Goal: Check status: Check status

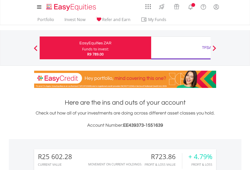
scroll to position [49, 79]
click at [82, 48] on div "Funds to invest:" at bounding box center [95, 49] width 27 height 5
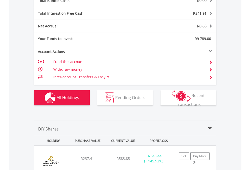
scroll to position [593, 0]
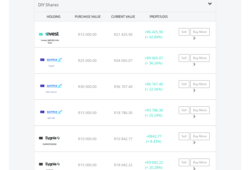
scroll to position [489, 0]
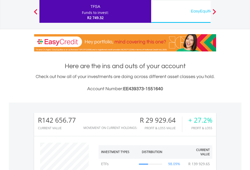
scroll to position [49, 79]
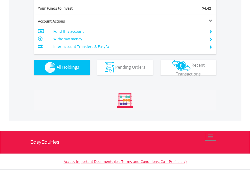
scroll to position [563, 0]
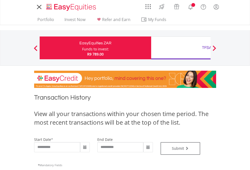
type input "**********"
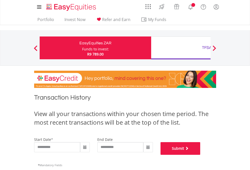
click at [201, 155] on button "Submit" at bounding box center [181, 148] width 40 height 13
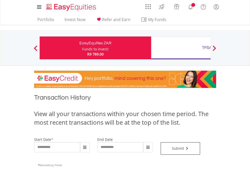
click at [181, 48] on div "TFSA" at bounding box center [206, 47] width 105 height 7
type input "**********"
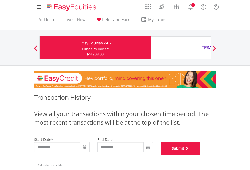
click at [201, 155] on button "Submit" at bounding box center [181, 148] width 40 height 13
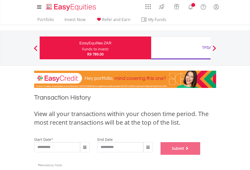
scroll to position [205, 0]
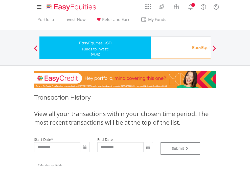
scroll to position [205, 0]
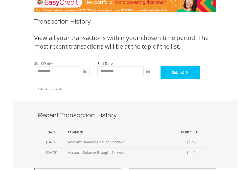
click at [201, 79] on button "Submit" at bounding box center [181, 72] width 40 height 13
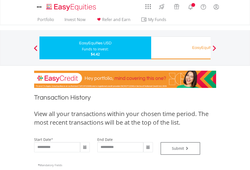
click at [181, 48] on div "EasyEquities RA" at bounding box center [206, 47] width 105 height 7
type input "**********"
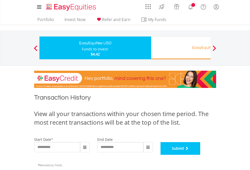
click at [201, 155] on button "Submit" at bounding box center [181, 148] width 40 height 13
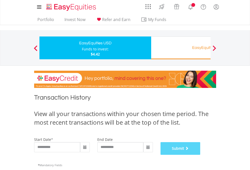
scroll to position [205, 0]
